Goal: Find specific page/section: Find specific page/section

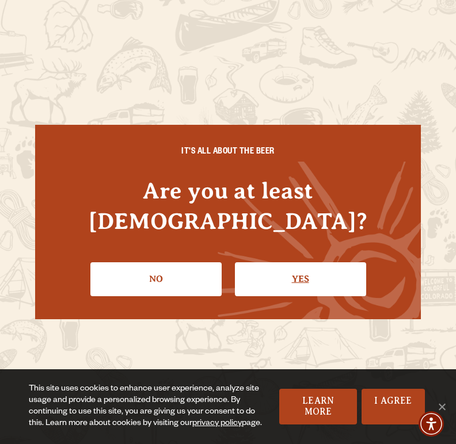
click at [268, 262] on link "Yes" at bounding box center [300, 278] width 131 height 33
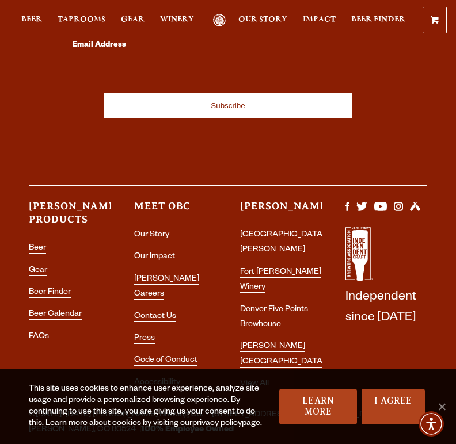
scroll to position [3599, 0]
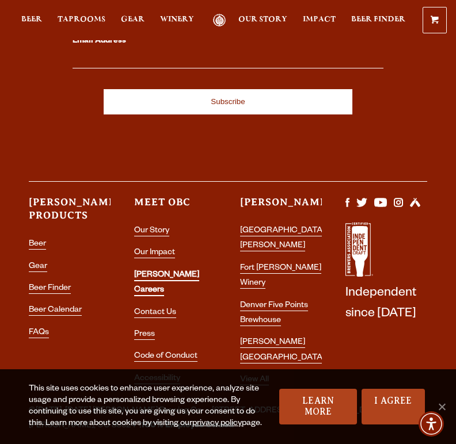
click at [167, 271] on link "[PERSON_NAME] Careers" at bounding box center [166, 283] width 65 height 25
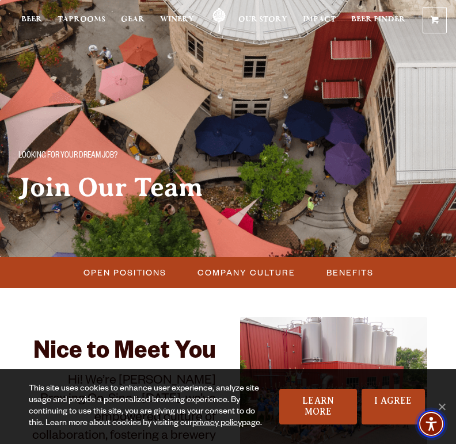
click at [446, 406] on span "Accessibility Menu" at bounding box center [431, 424] width 40 height 40
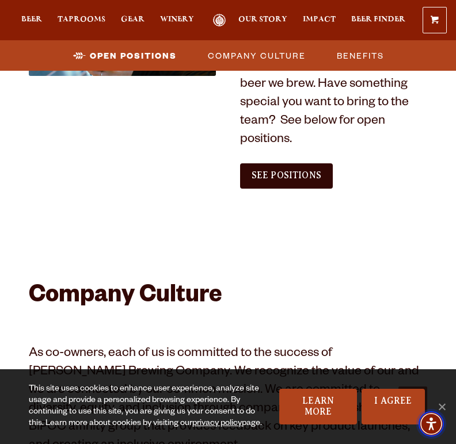
scroll to position [722, 0]
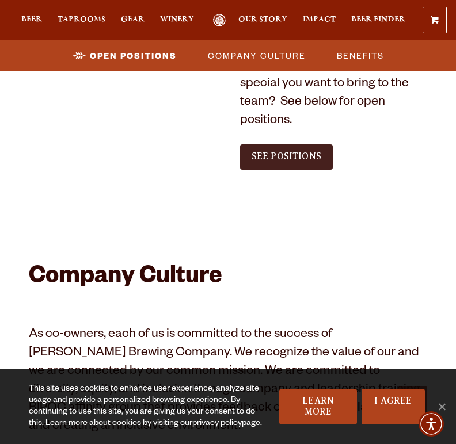
click at [298, 170] on link "See Positions" at bounding box center [286, 156] width 93 height 25
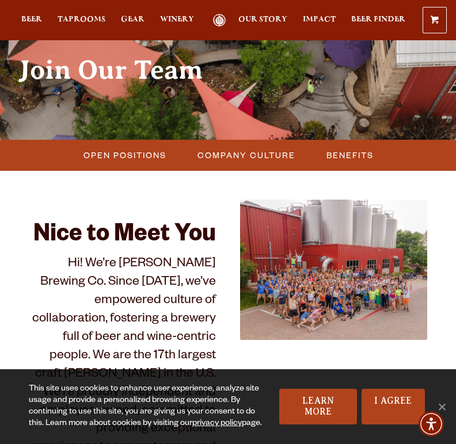
scroll to position [127, 0]
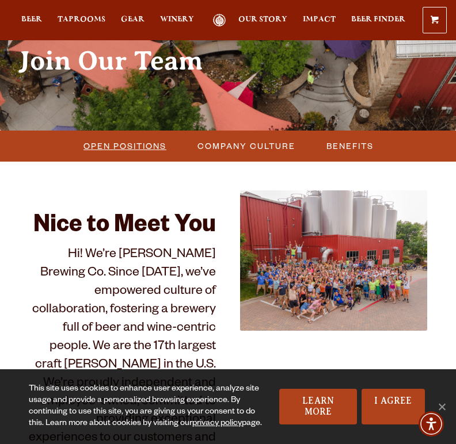
click at [154, 154] on span "Open Positions" at bounding box center [124, 145] width 83 height 17
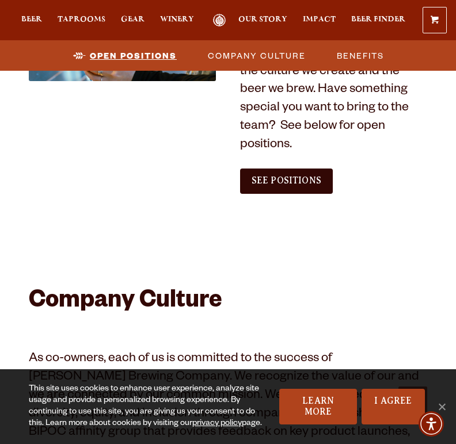
scroll to position [698, 0]
